Goal: Find specific page/section: Find specific page/section

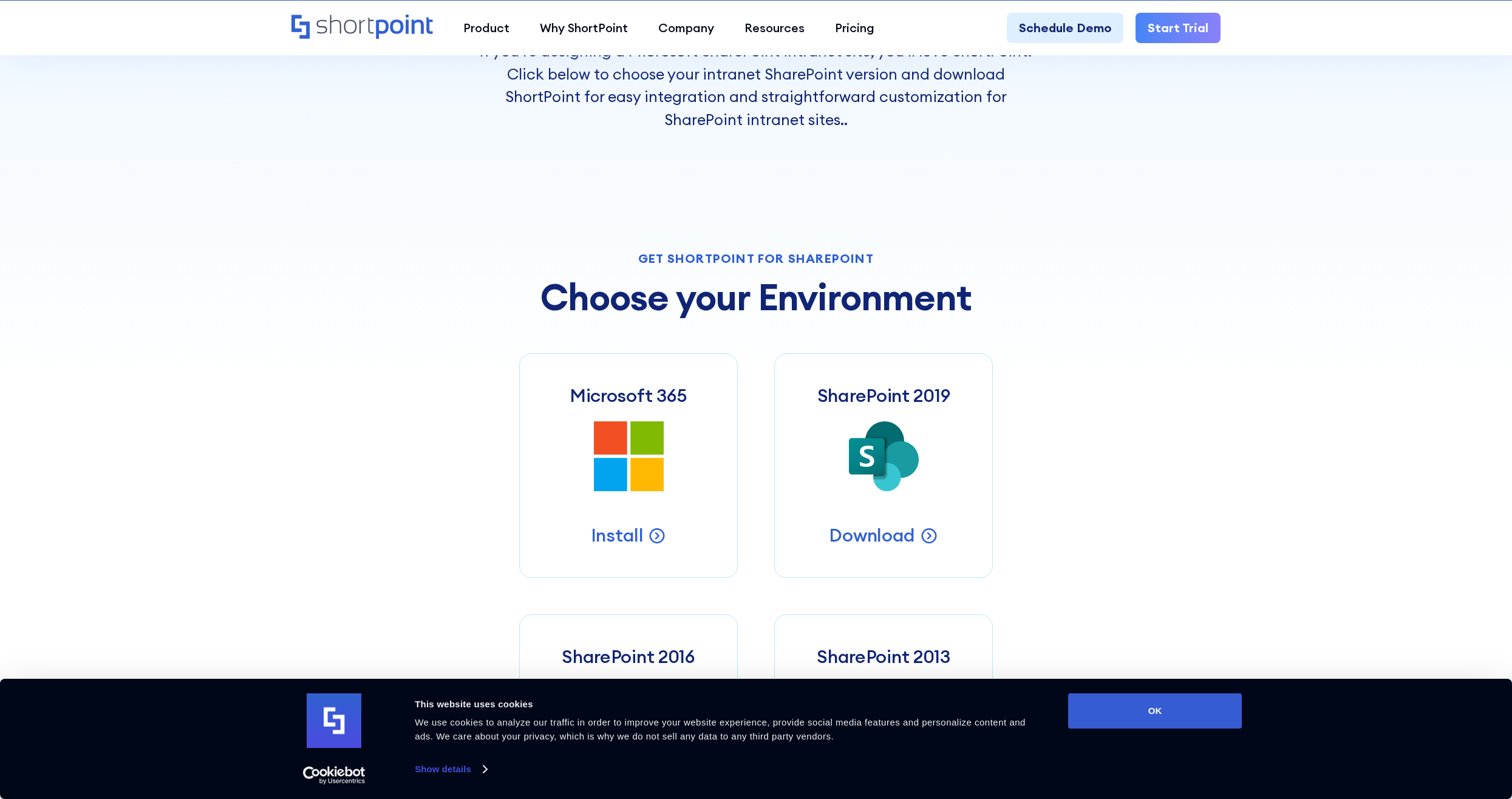
scroll to position [485, 0]
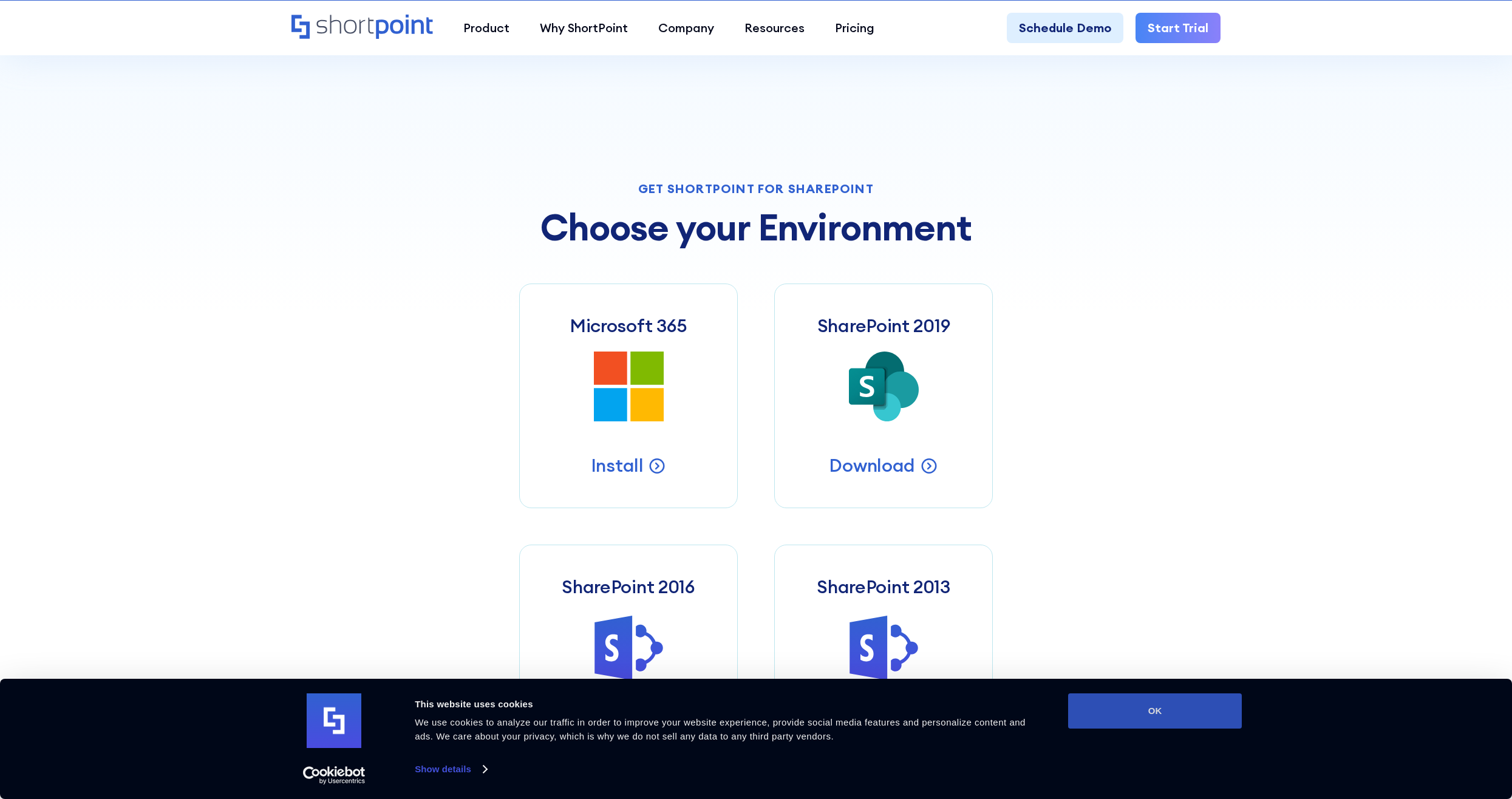
click at [1201, 702] on button "OK" at bounding box center [1155, 711] width 174 height 35
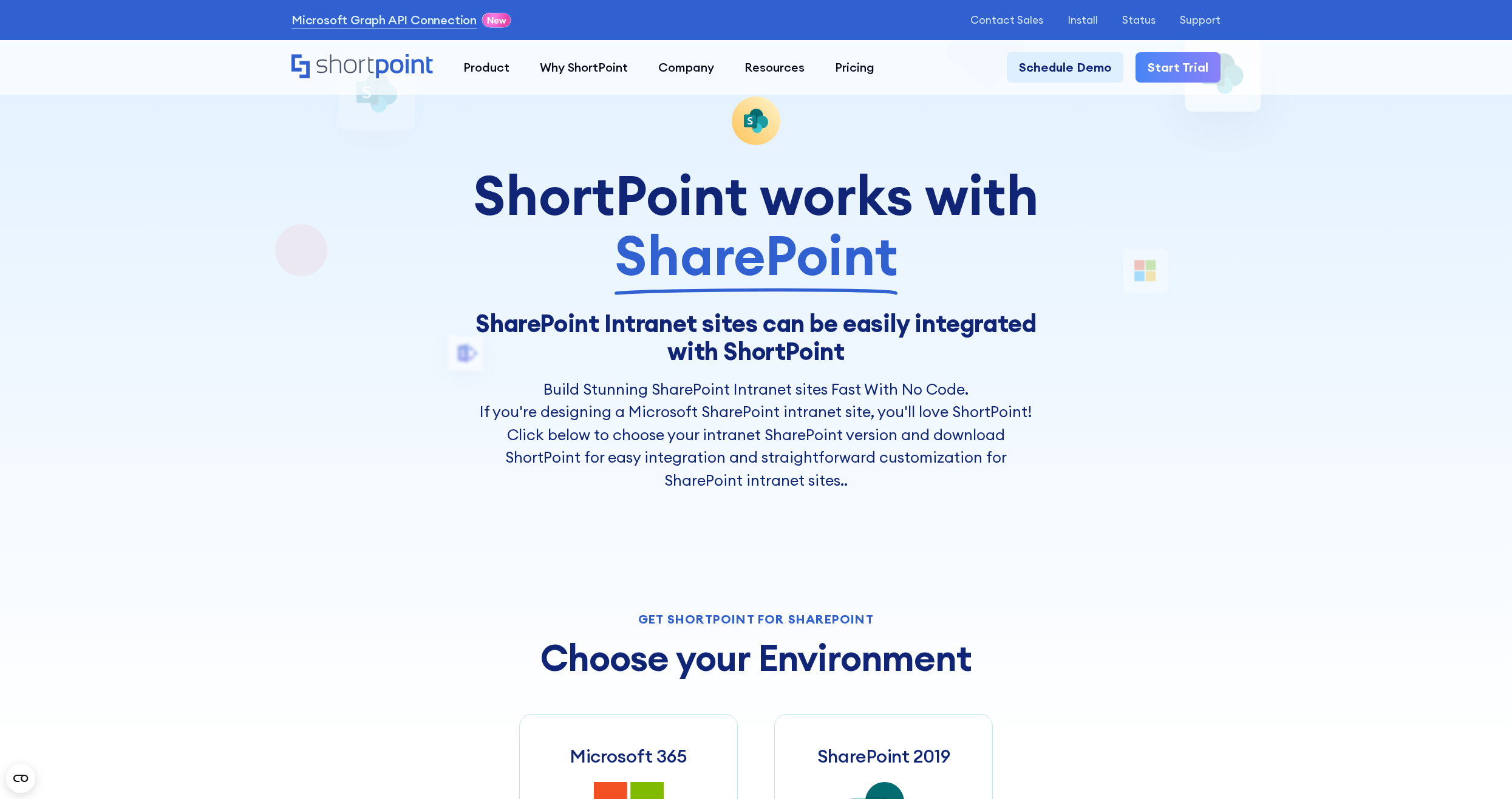
scroll to position [0, 0]
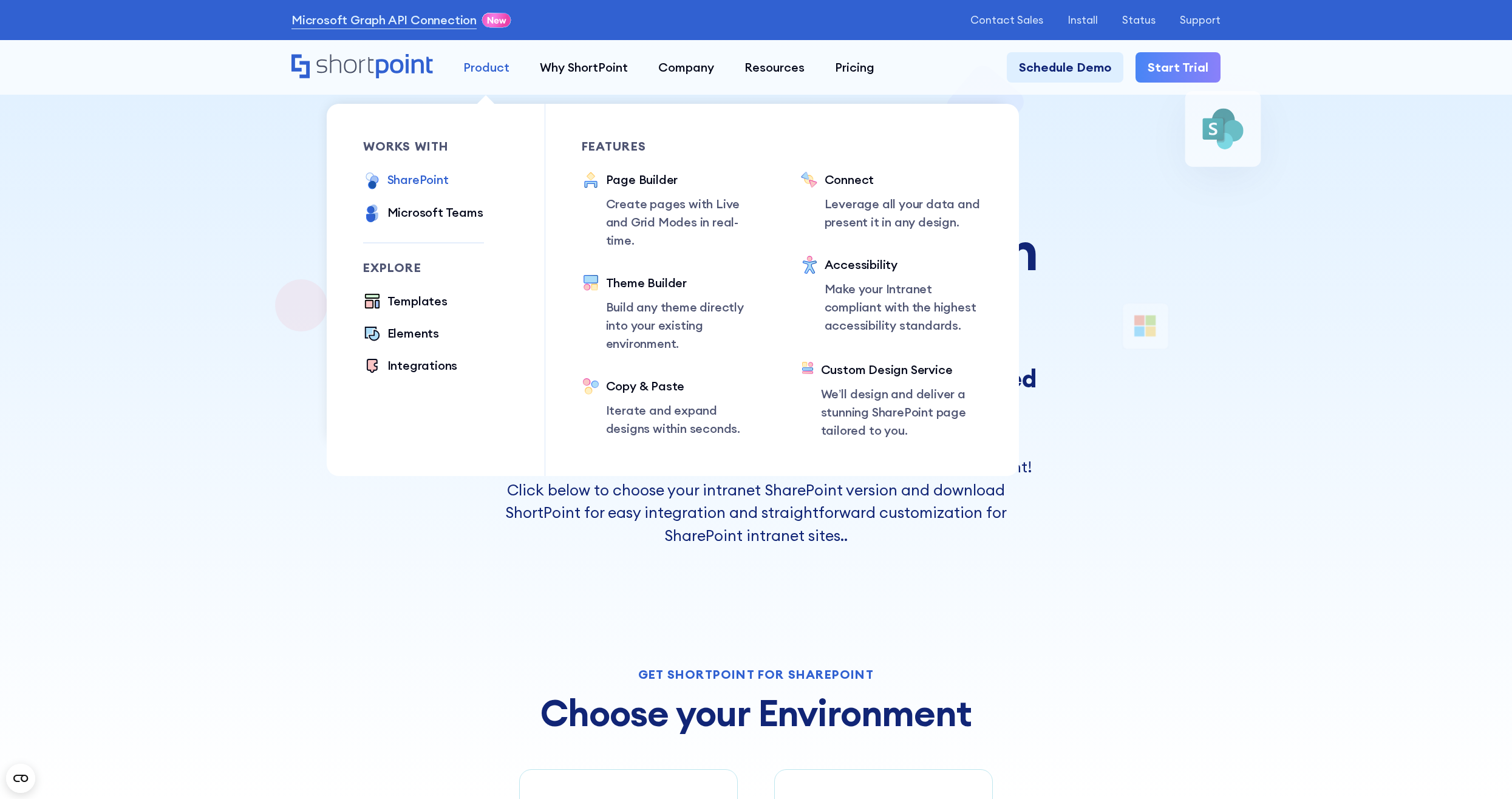
click at [490, 66] on div "Product" at bounding box center [486, 67] width 46 height 18
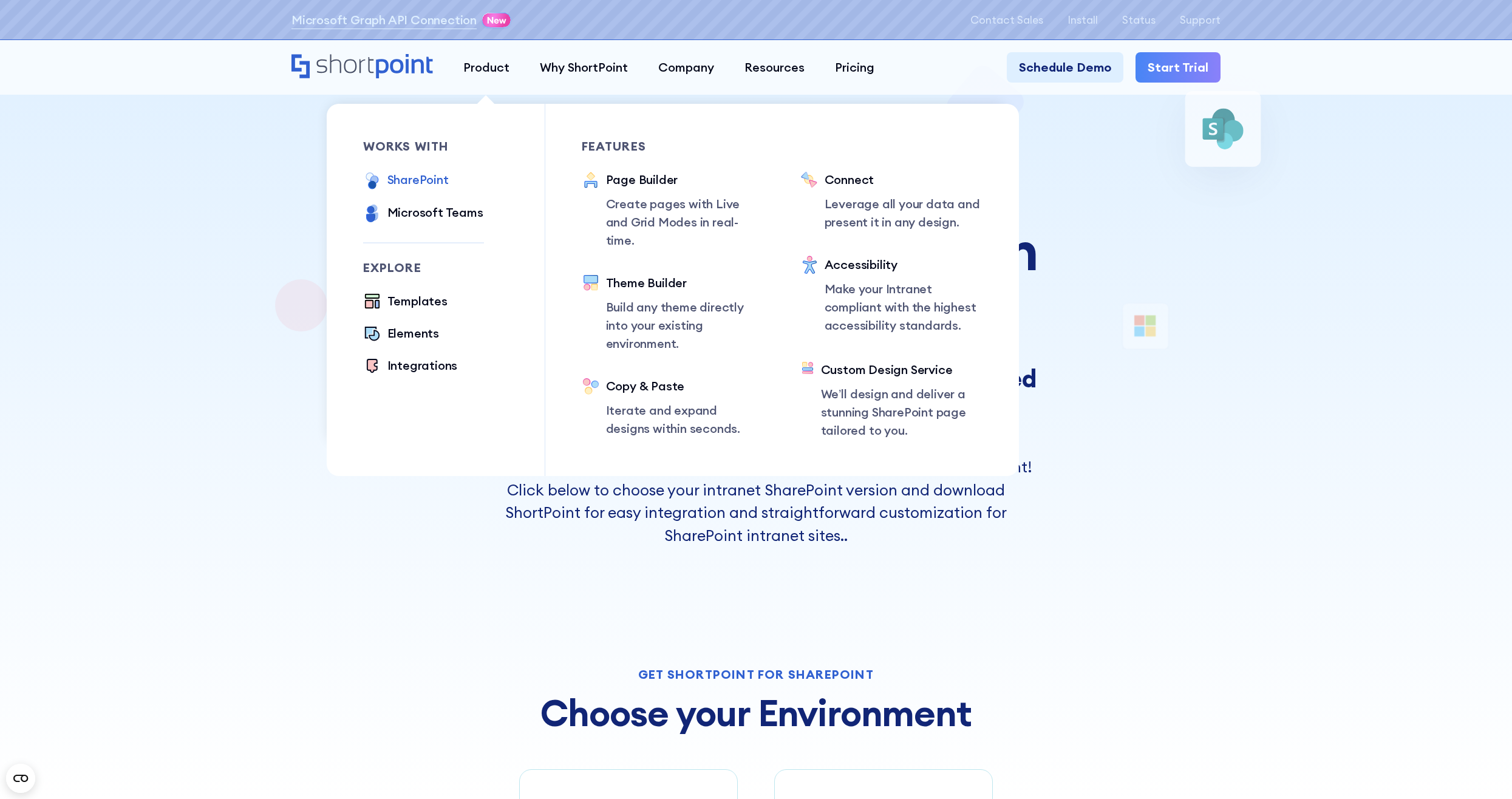
click at [440, 170] on div "SharePoint" at bounding box center [418, 179] width 62 height 18
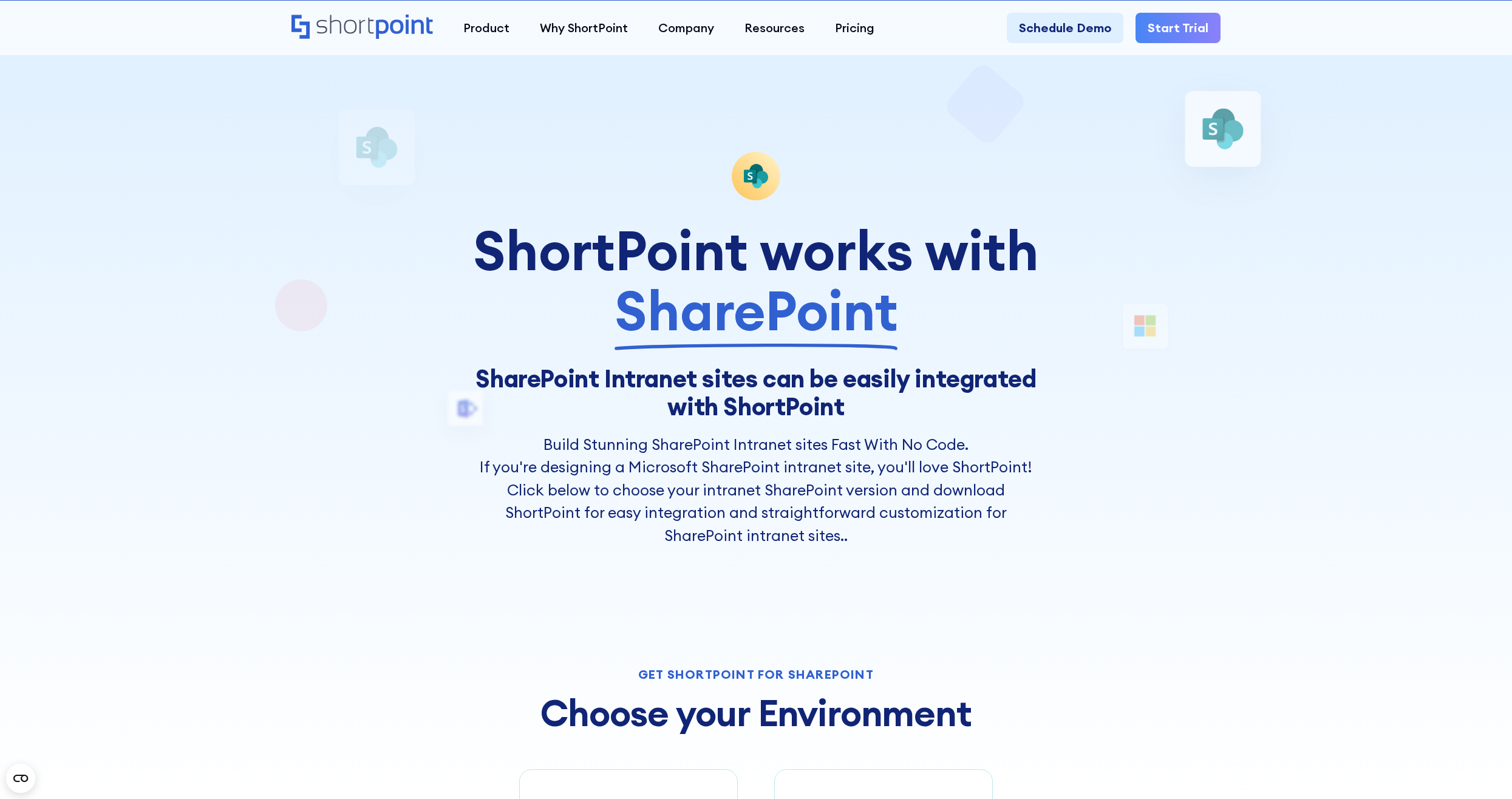
drag, startPoint x: 1316, startPoint y: 637, endPoint x: 1272, endPoint y: 234, distance: 405.4
